Goal: Information Seeking & Learning: Learn about a topic

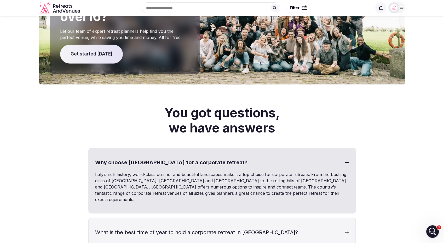
scroll to position [655, 0]
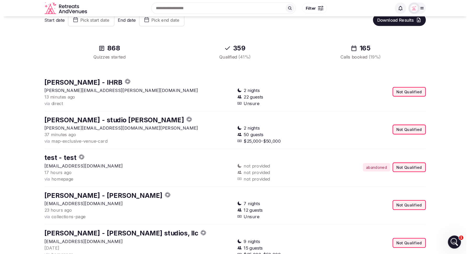
scroll to position [14, 0]
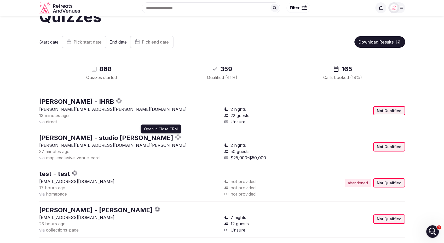
click at [175, 137] on icon "button" at bounding box center [177, 136] width 5 height 5
click at [118, 102] on icon "button" at bounding box center [119, 102] width 2 height 2
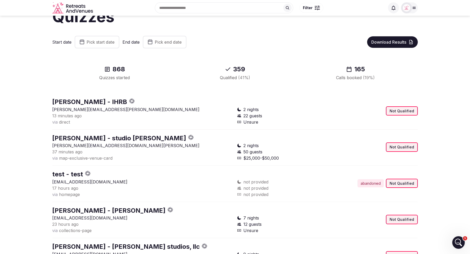
scroll to position [0, 0]
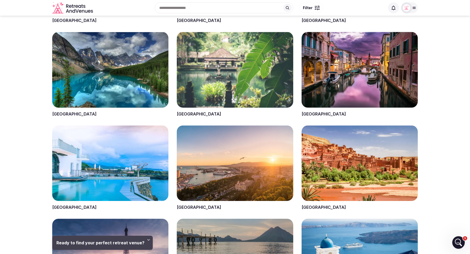
scroll to position [387, 0]
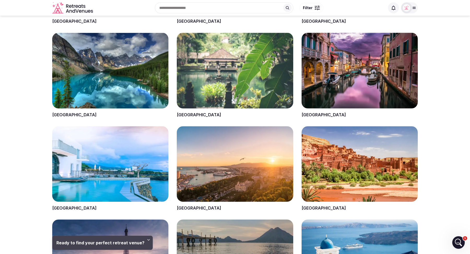
click at [180, 116] on span at bounding box center [235, 75] width 116 height 85
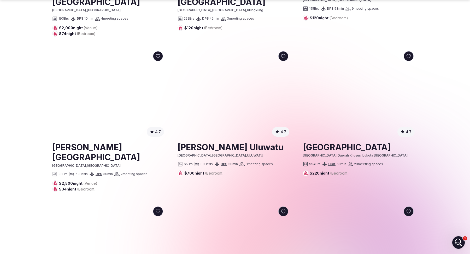
scroll to position [546, 0]
